Goal: Submit feedback/report problem: Submit feedback/report problem

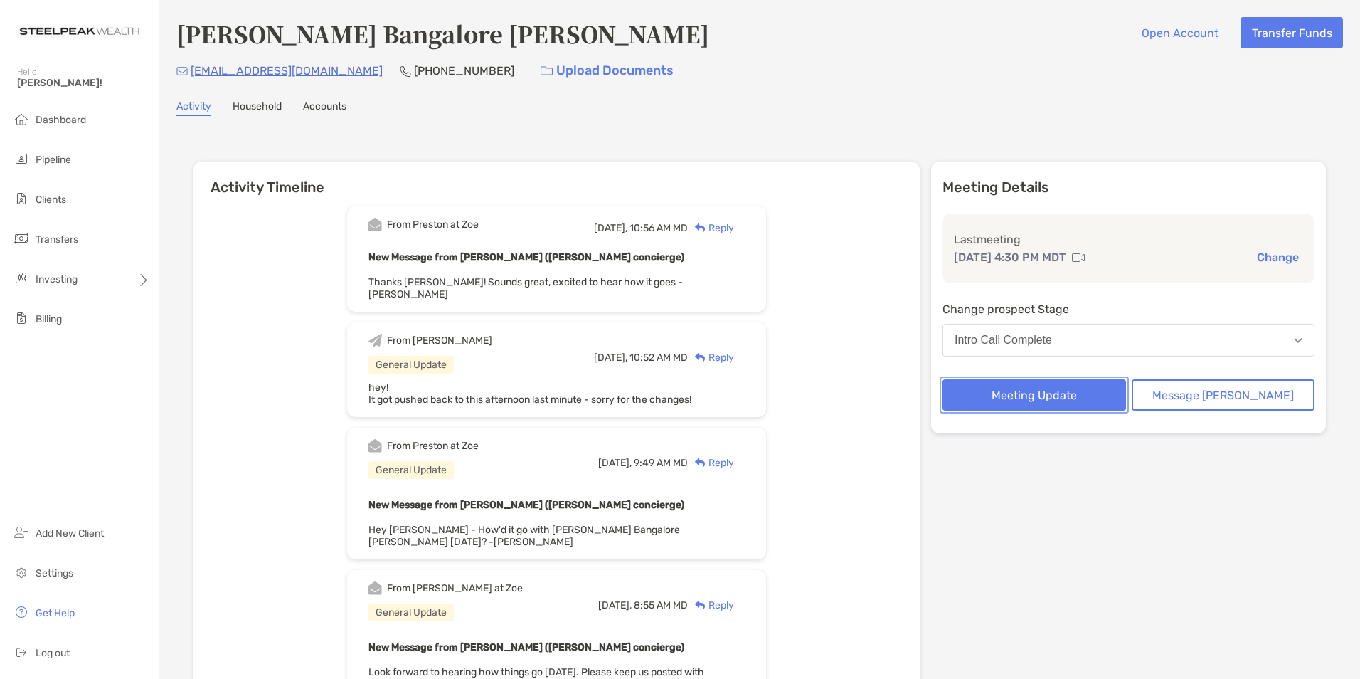
click at [1093, 396] on button "Meeting Update" at bounding box center [1035, 394] width 184 height 31
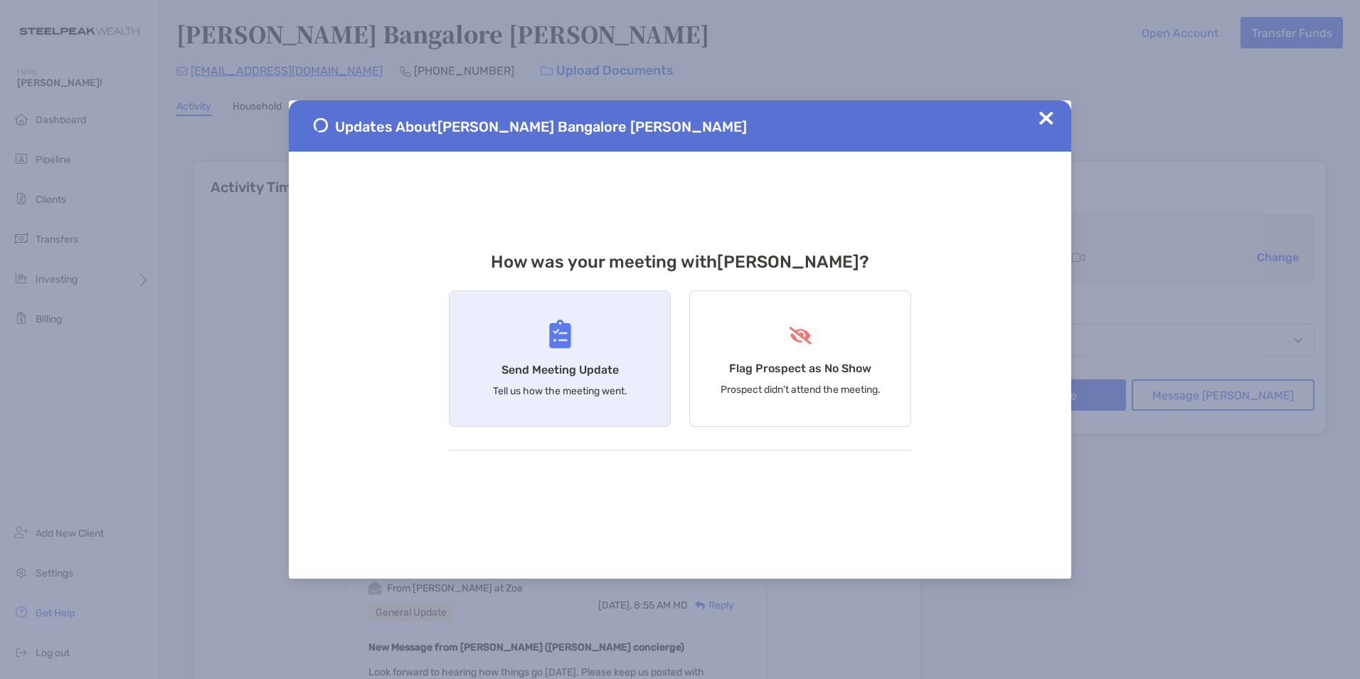
click at [643, 366] on div "Send Meeting Update Tell us how the meeting went." at bounding box center [560, 358] width 222 height 137
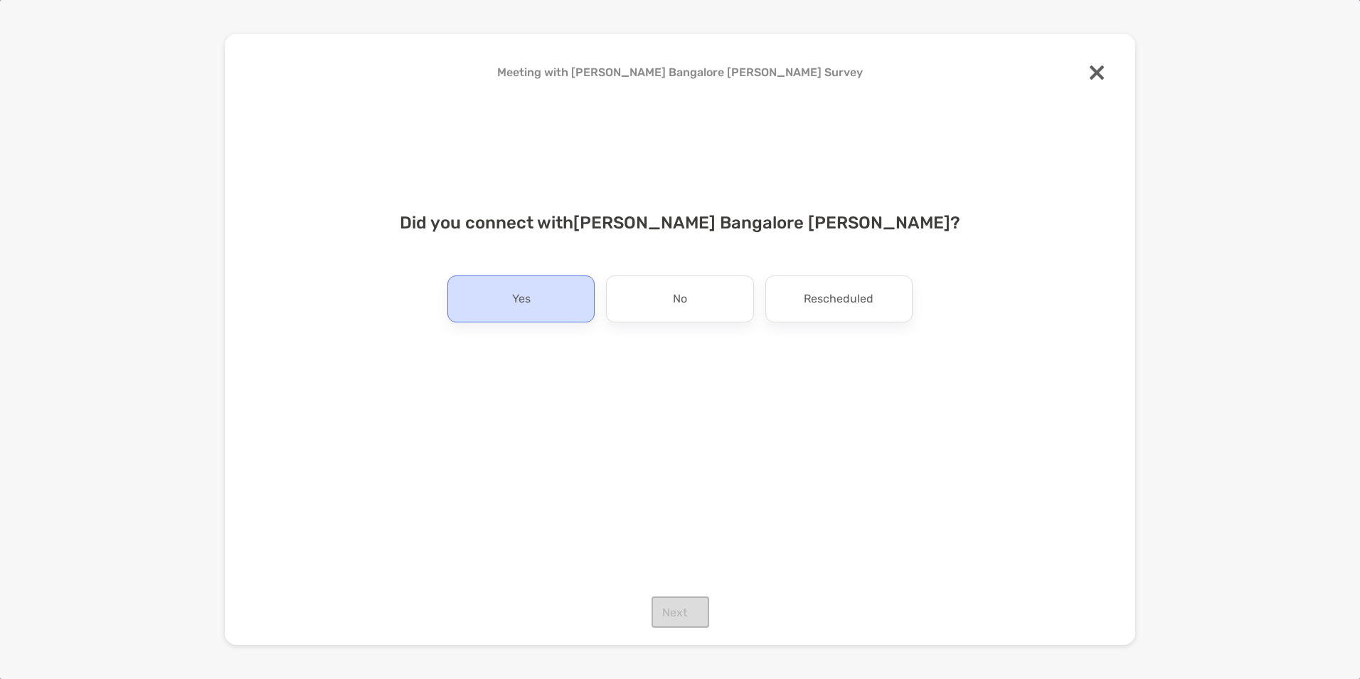
click at [588, 296] on div "Yes" at bounding box center [521, 298] width 147 height 47
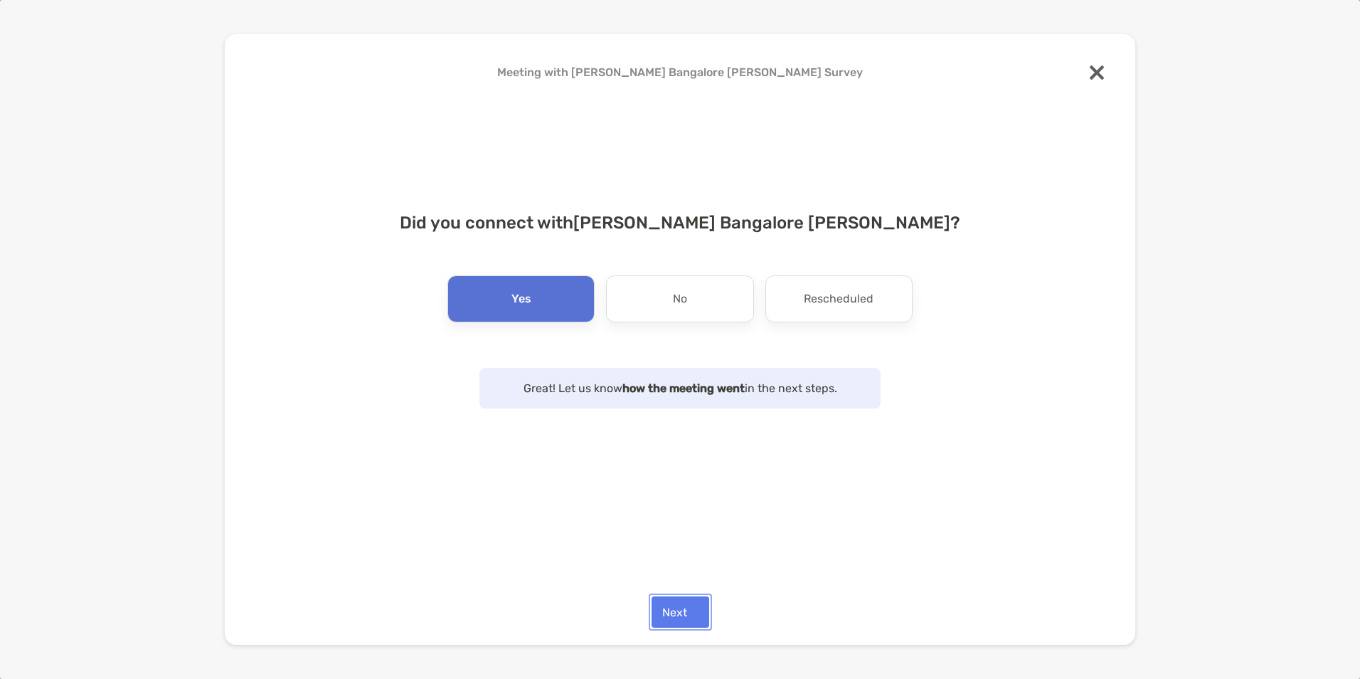
click at [679, 604] on button "Next" at bounding box center [681, 611] width 58 height 31
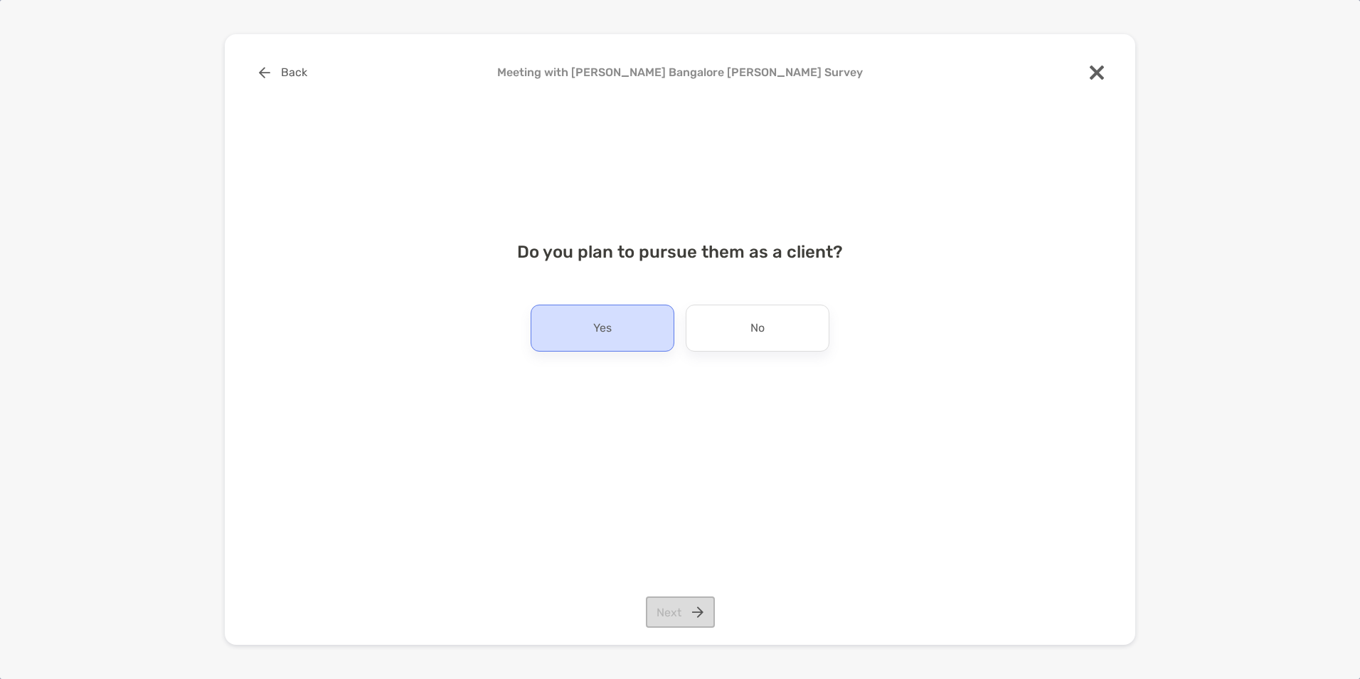
click at [596, 324] on p "Yes" at bounding box center [602, 328] width 18 height 23
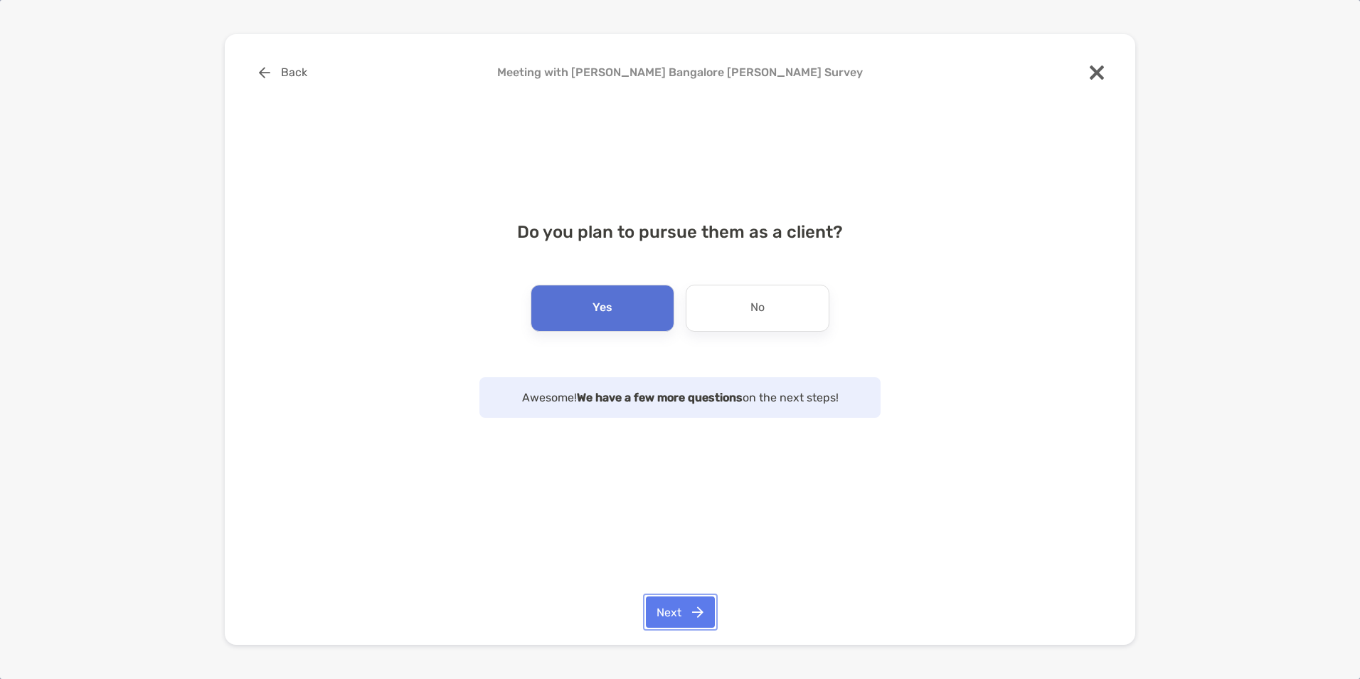
click at [667, 615] on button "Next" at bounding box center [680, 611] width 69 height 31
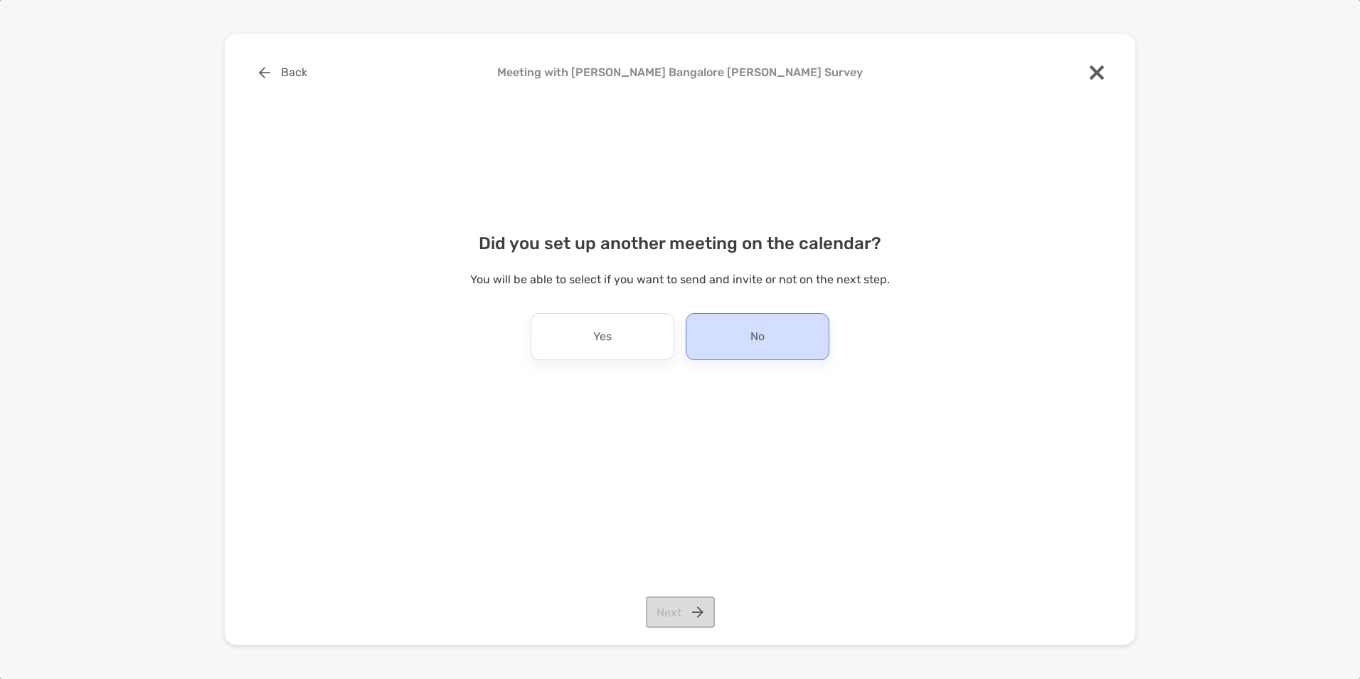
click at [726, 328] on div "No" at bounding box center [758, 336] width 144 height 47
click at [672, 618] on button "Next" at bounding box center [680, 611] width 69 height 31
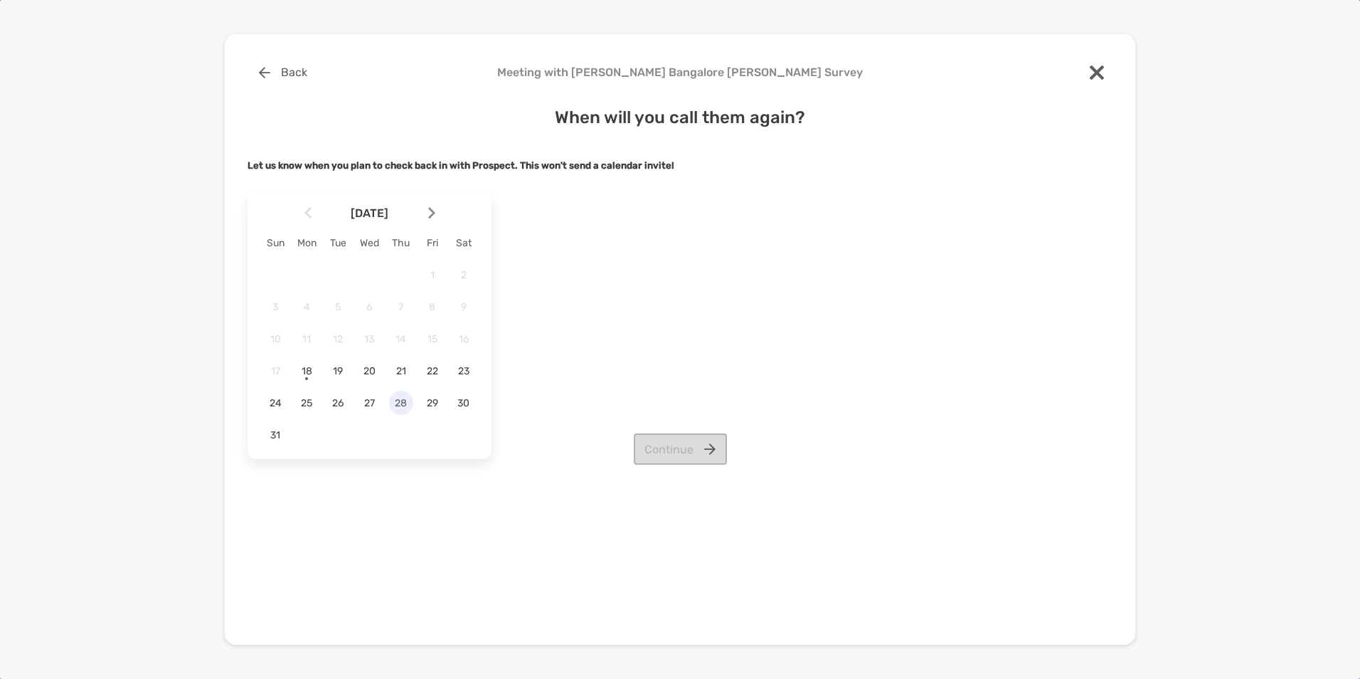
click at [396, 406] on span "28" at bounding box center [401, 403] width 24 height 12
click at [304, 405] on span "25" at bounding box center [307, 403] width 24 height 12
click at [670, 447] on button "Continue" at bounding box center [680, 448] width 93 height 31
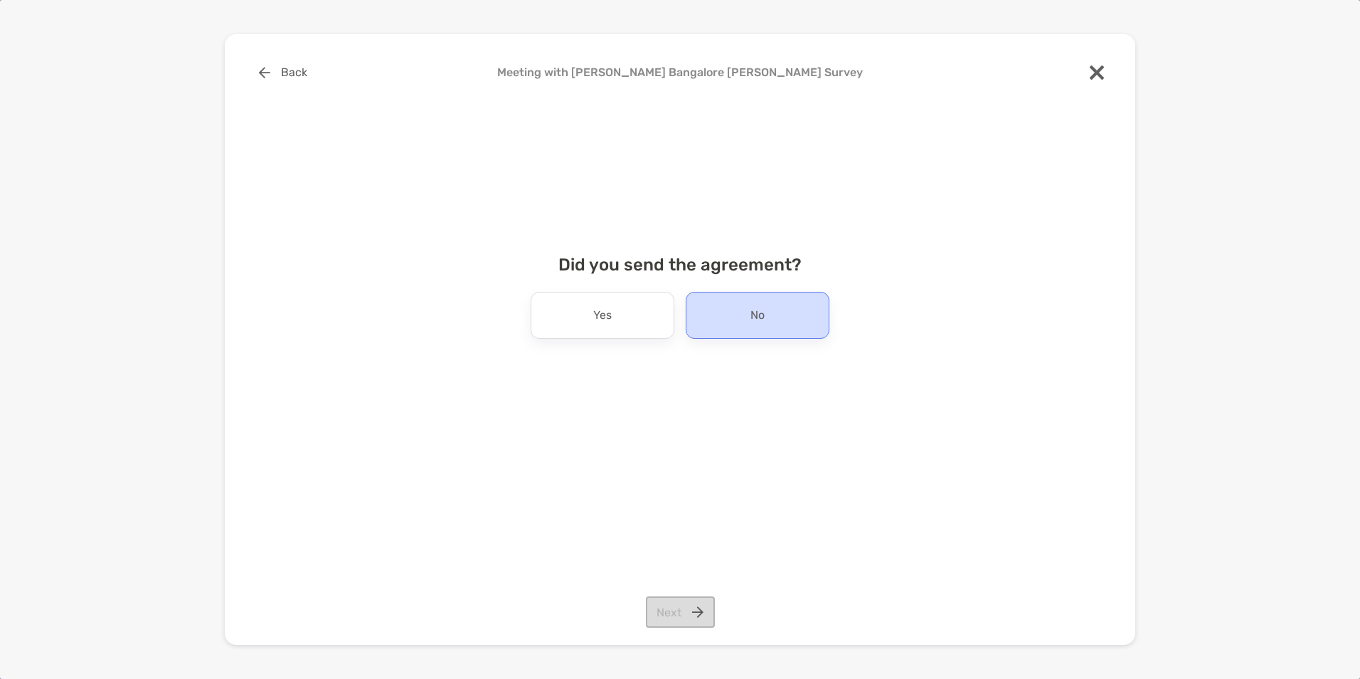
click at [760, 310] on p "No" at bounding box center [758, 315] width 14 height 23
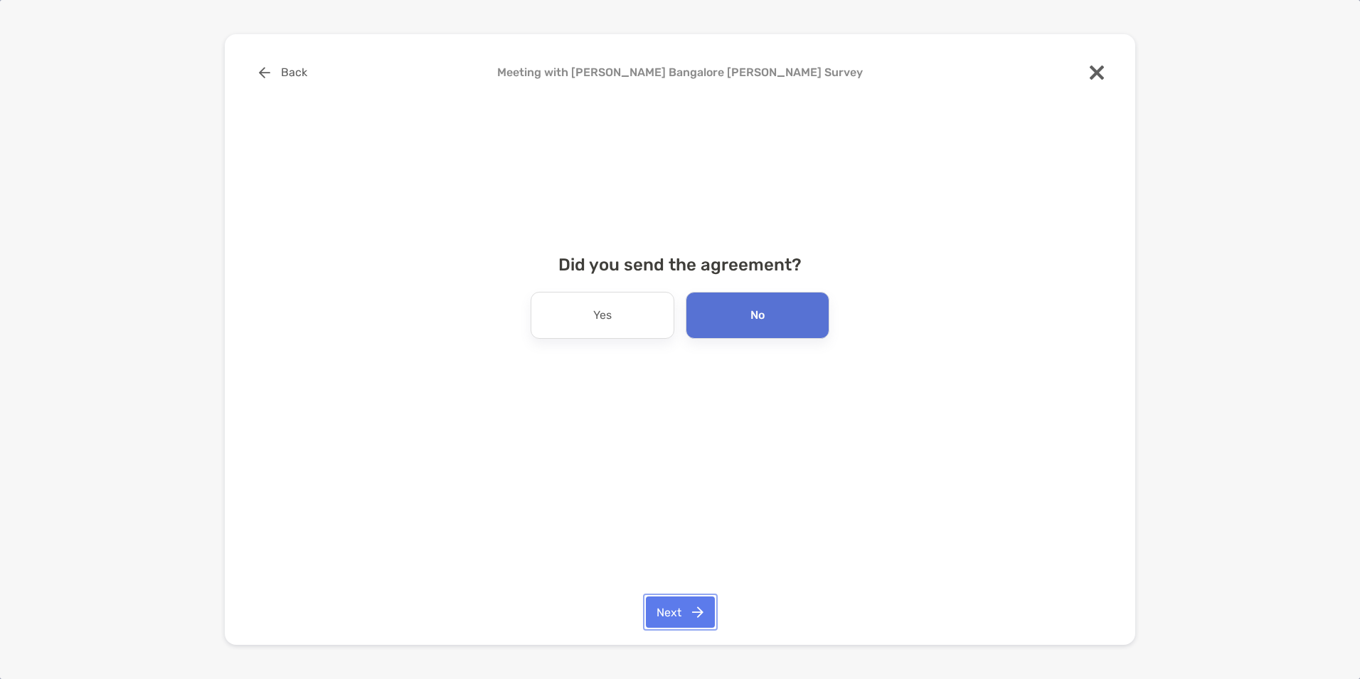
click at [685, 624] on button "Next" at bounding box center [680, 611] width 69 height 31
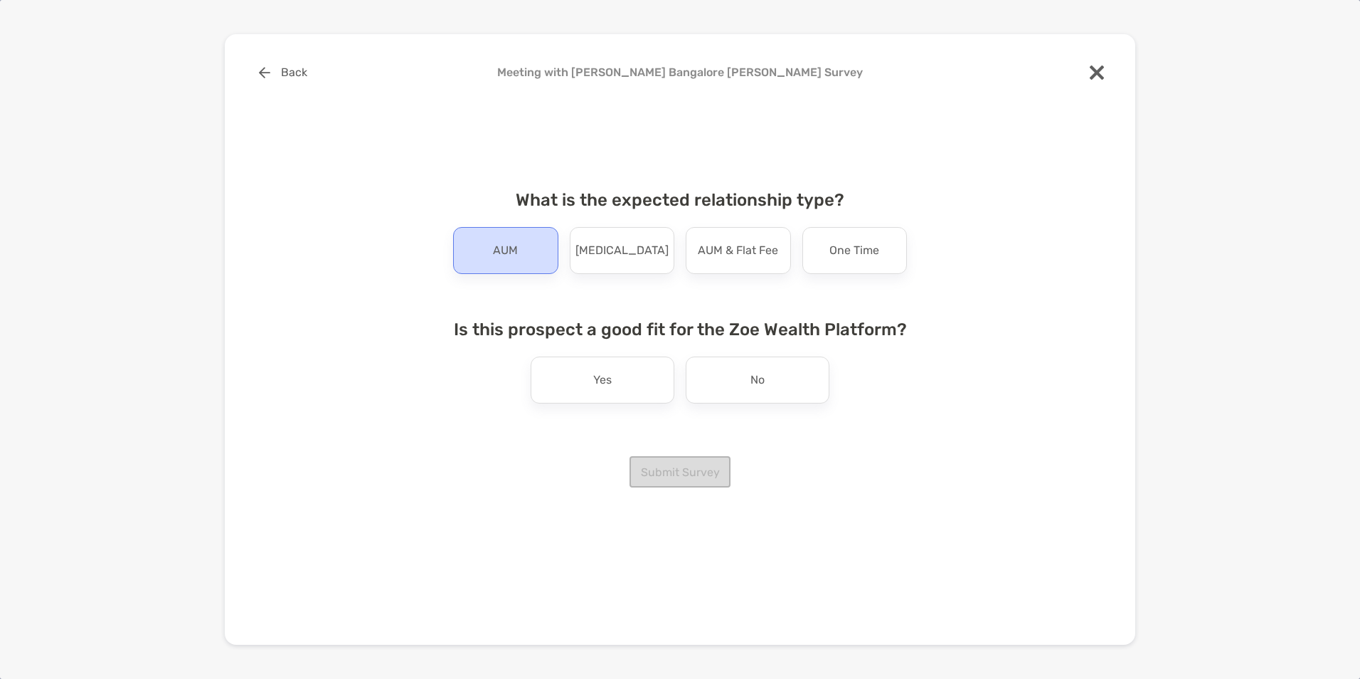
click at [512, 245] on p "AUM" at bounding box center [505, 250] width 25 height 23
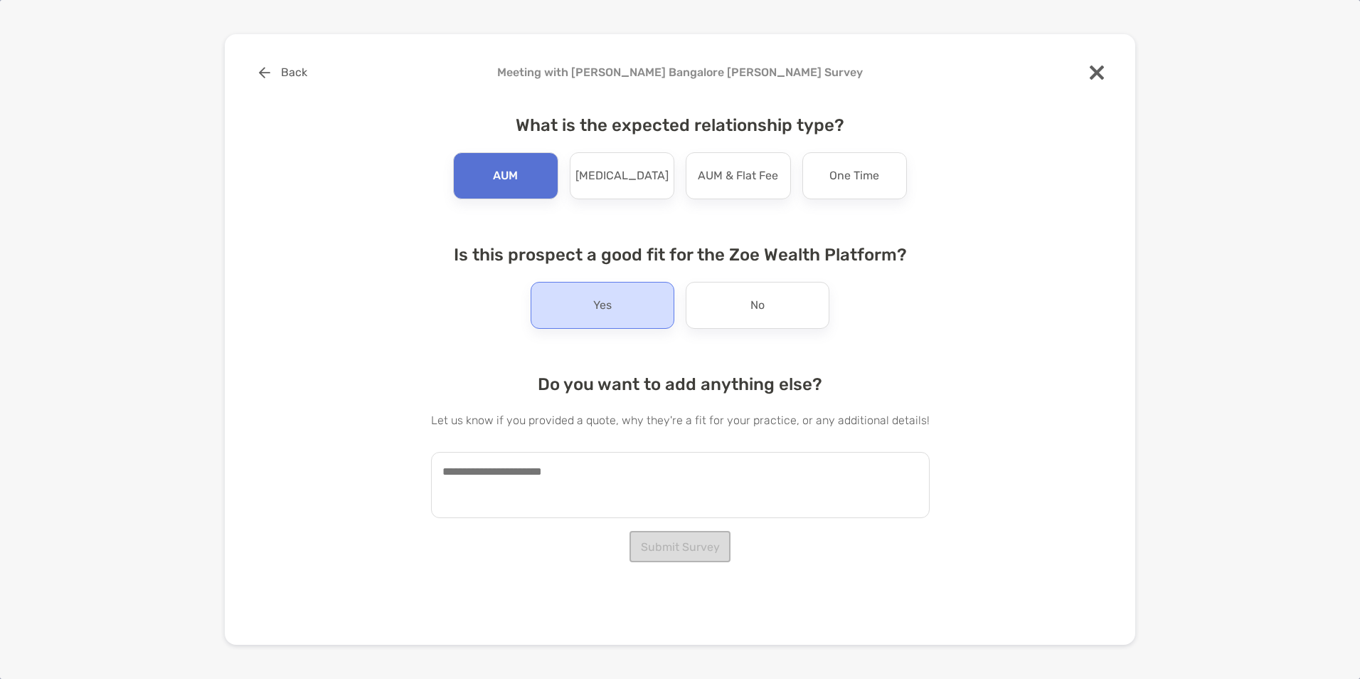
click at [583, 309] on div "Yes" at bounding box center [603, 305] width 144 height 47
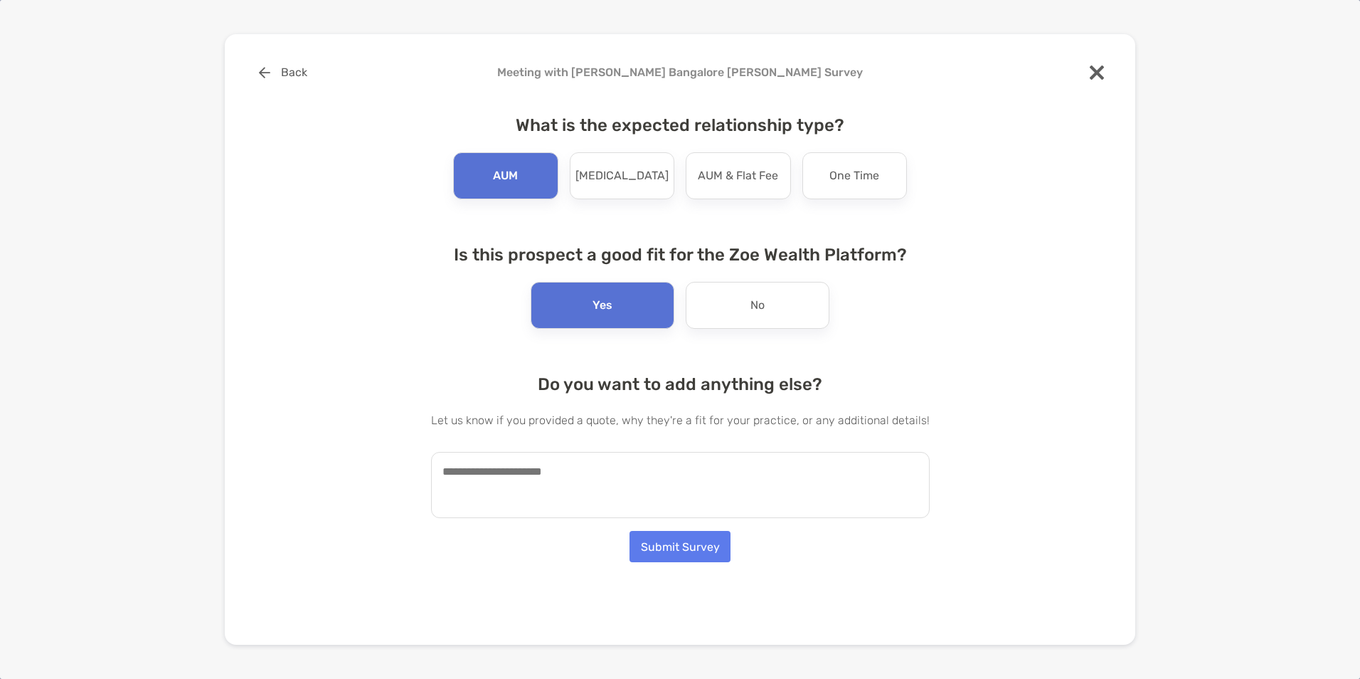
click at [566, 467] on textarea at bounding box center [680, 485] width 499 height 66
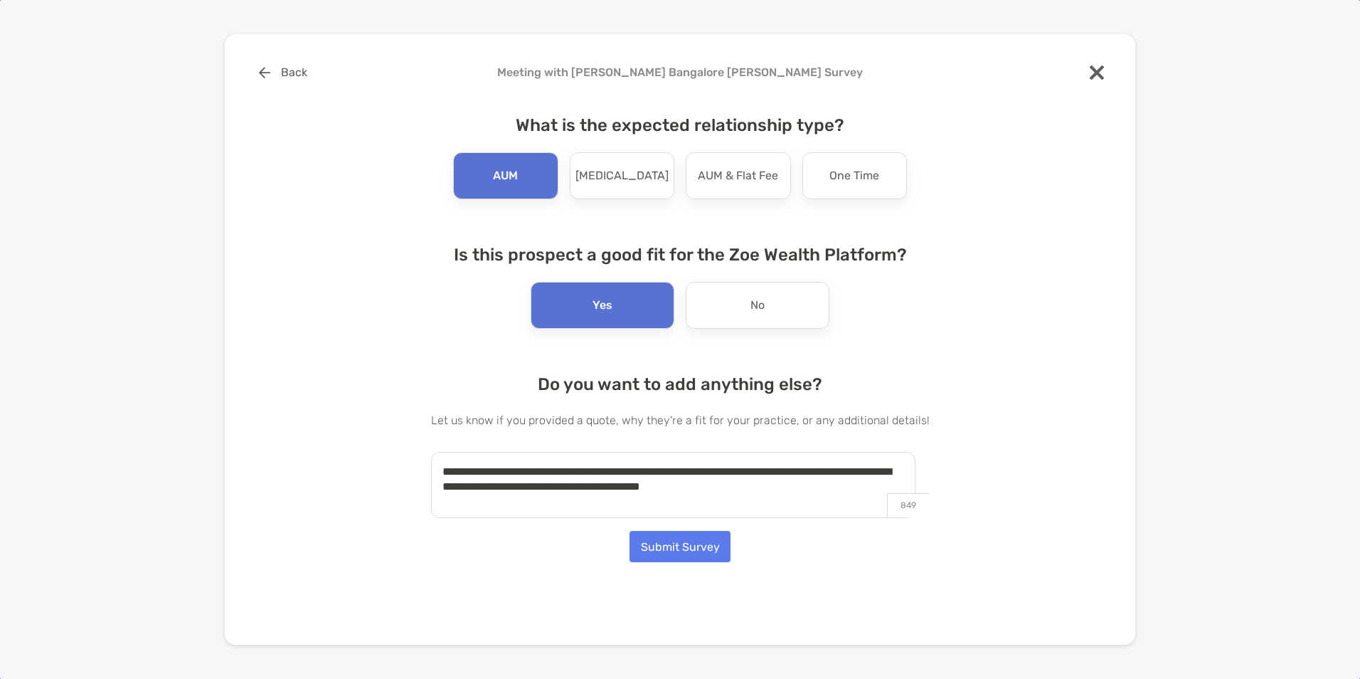
type textarea "**********"
click at [675, 546] on button "Submit Survey" at bounding box center [680, 546] width 101 height 31
